Goal: Task Accomplishment & Management: Manage account settings

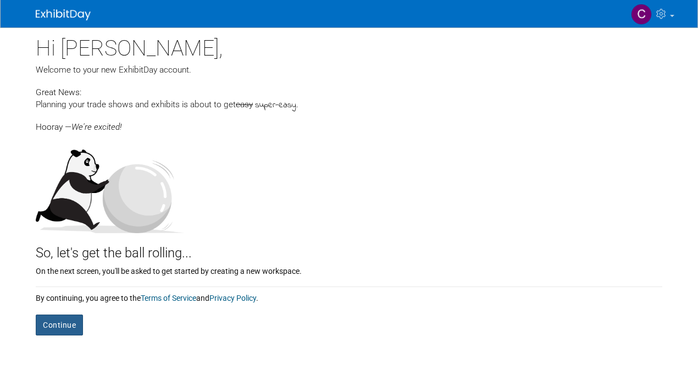
click at [57, 322] on button "Continue" at bounding box center [59, 324] width 47 height 21
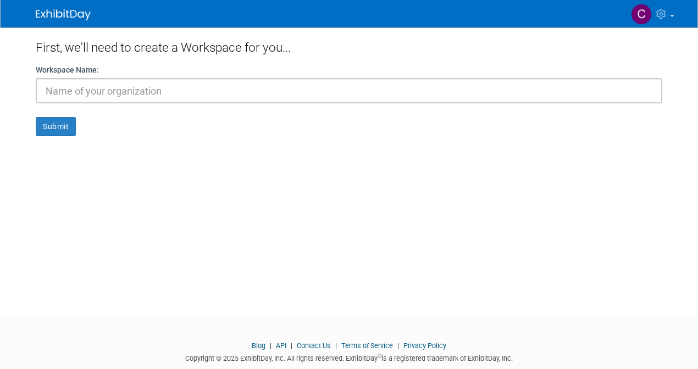
click at [59, 92] on input "text" at bounding box center [349, 90] width 627 height 25
click at [56, 91] on input "text" at bounding box center [349, 90] width 627 height 25
drag, startPoint x: 72, startPoint y: 91, endPoint x: 14, endPoint y: 91, distance: 57.7
click at [14, 91] on body "My Account My Profile & Preferences Contact us" at bounding box center [349, 184] width 698 height 369
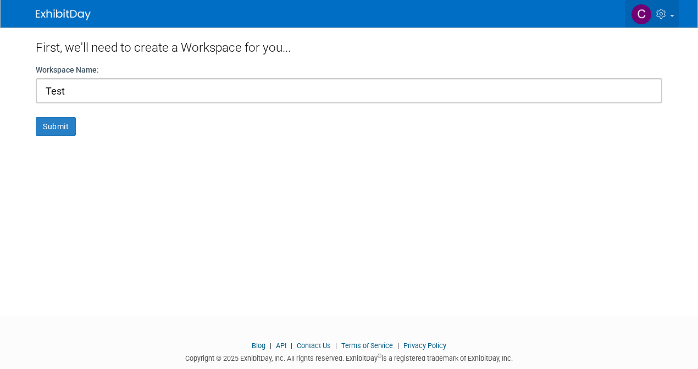
type input "Test"
click at [670, 15] on span at bounding box center [672, 16] width 4 height 2
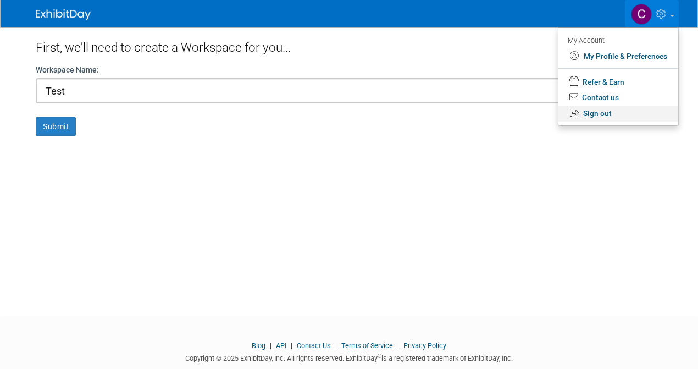
click at [595, 113] on link "Sign out" at bounding box center [619, 114] width 120 height 16
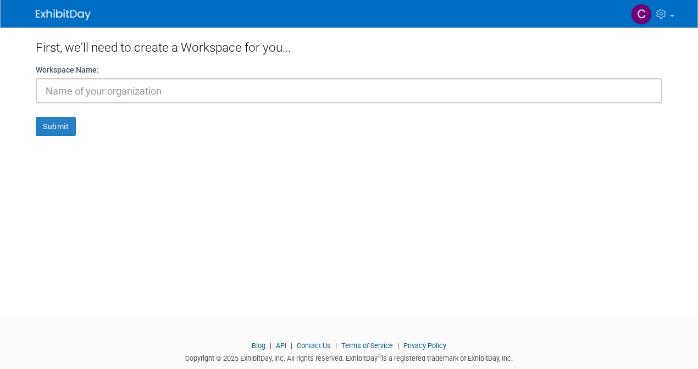
click at [85, 91] on input "text" at bounding box center [349, 90] width 627 height 25
click at [664, 18] on icon at bounding box center [662, 14] width 13 height 10
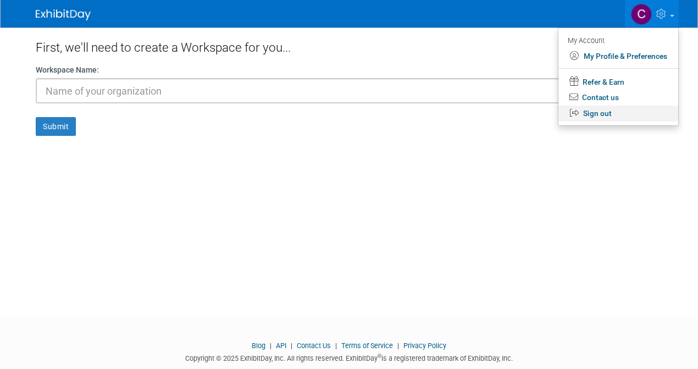
click at [590, 113] on link "Sign out" at bounding box center [619, 114] width 120 height 16
